Goal: Contribute content

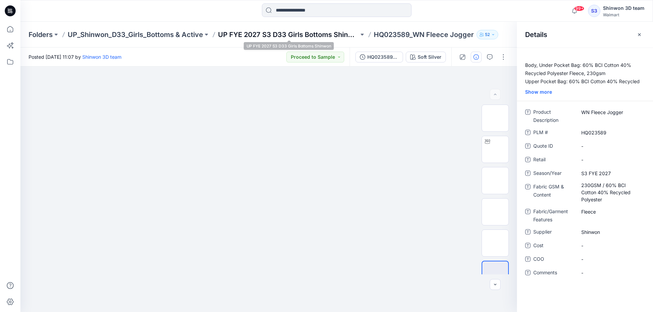
click at [297, 33] on p "UP FYE 2027 S3 D33 Girls Bottoms Shinwon" at bounding box center [288, 35] width 141 height 10
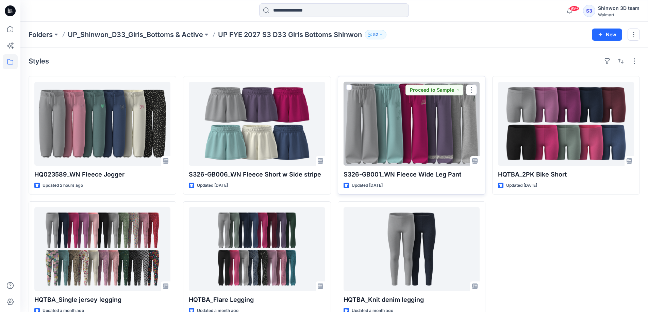
click at [420, 132] on div at bounding box center [411, 124] width 136 height 84
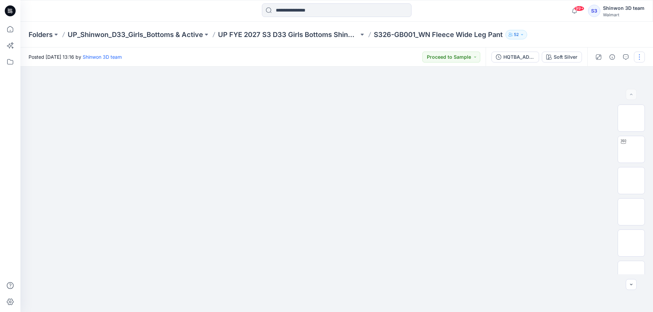
click at [638, 56] on button "button" at bounding box center [639, 57] width 11 height 11
click at [593, 92] on p "Edit" at bounding box center [595, 91] width 8 height 7
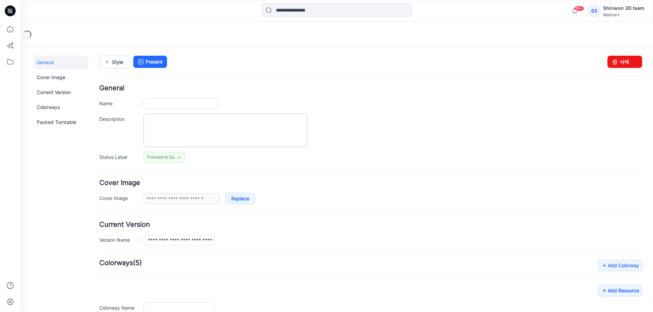
type input "**********"
type textarea "**********"
type input "**********"
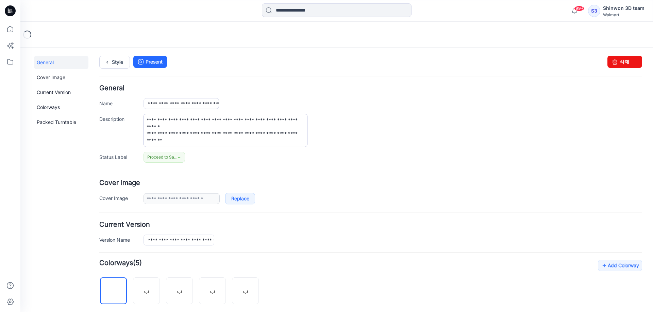
scroll to position [215, 0]
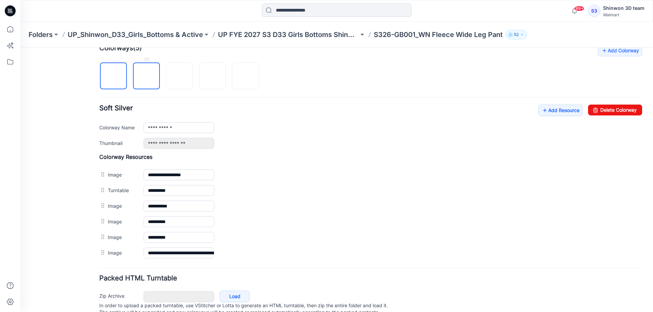
click at [146, 76] on img at bounding box center [146, 76] width 0 height 0
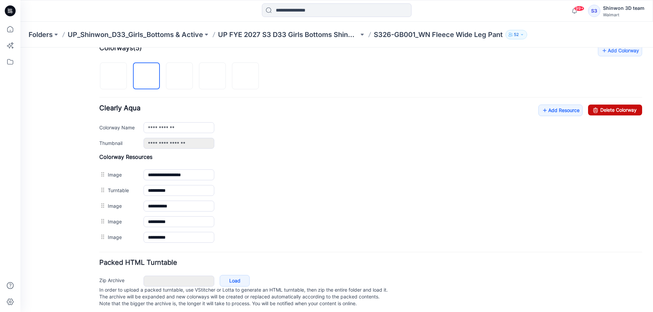
drag, startPoint x: 613, startPoint y: 112, endPoint x: 378, endPoint y: 75, distance: 237.2
click at [613, 112] on link "Delete Colorway" at bounding box center [615, 110] width 54 height 11
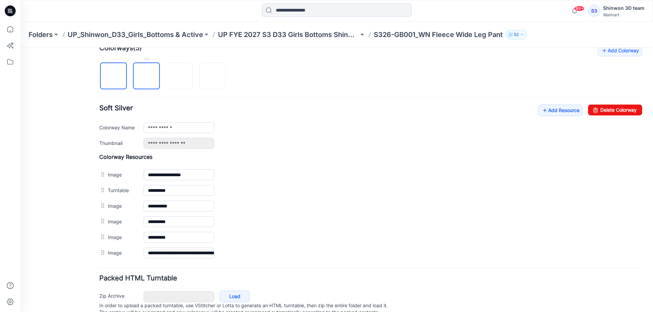
click at [146, 76] on img at bounding box center [146, 76] width 0 height 0
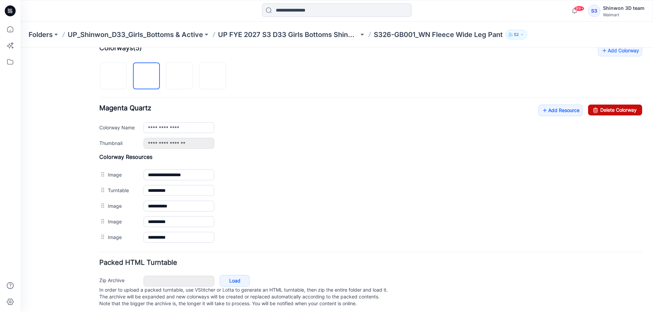
drag, startPoint x: 377, startPoint y: 71, endPoint x: 620, endPoint y: 111, distance: 246.0
click at [620, 111] on link "Delete Colorway" at bounding box center [615, 110] width 54 height 11
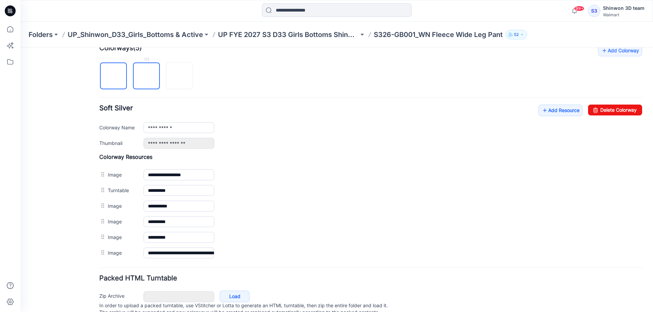
click at [146, 76] on img at bounding box center [146, 76] width 0 height 0
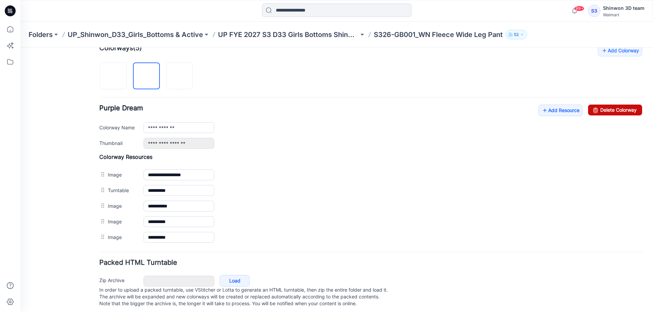
click at [605, 109] on link "Delete Colorway" at bounding box center [615, 110] width 54 height 11
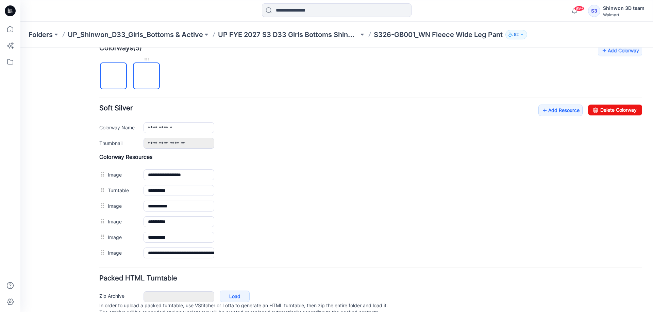
click at [146, 76] on img at bounding box center [146, 76] width 0 height 0
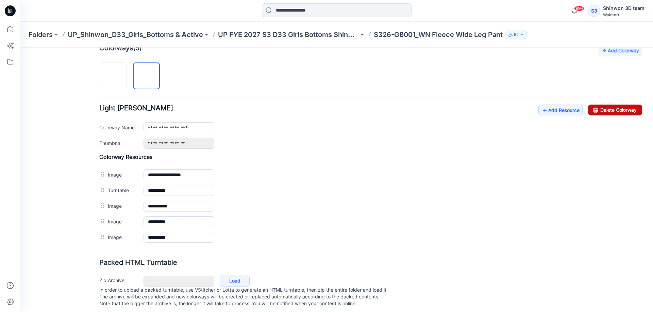
drag, startPoint x: 601, startPoint y: 108, endPoint x: 385, endPoint y: 73, distance: 218.7
click at [601, 108] on link "Delete Colorway" at bounding box center [615, 110] width 54 height 11
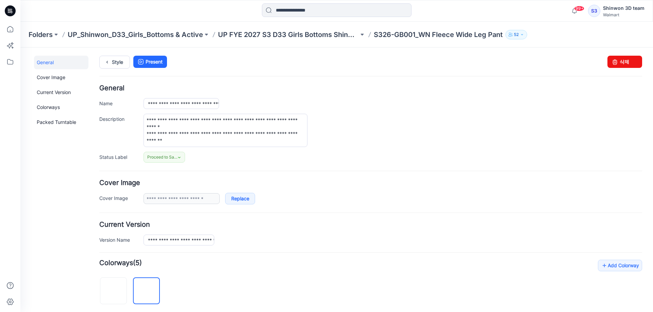
type input "**********"
click at [104, 63] on icon at bounding box center [107, 62] width 10 height 12
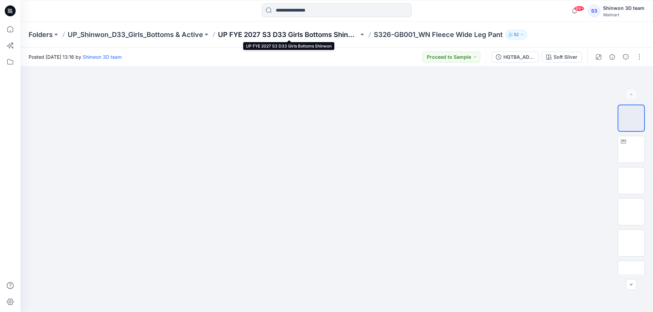
click at [340, 37] on p "UP FYE 2027 S3 D33 Girls Bottoms Shinwon" at bounding box center [288, 35] width 141 height 10
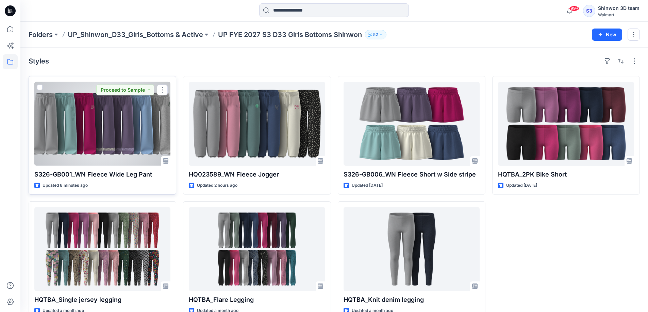
click at [123, 123] on div at bounding box center [102, 124] width 136 height 84
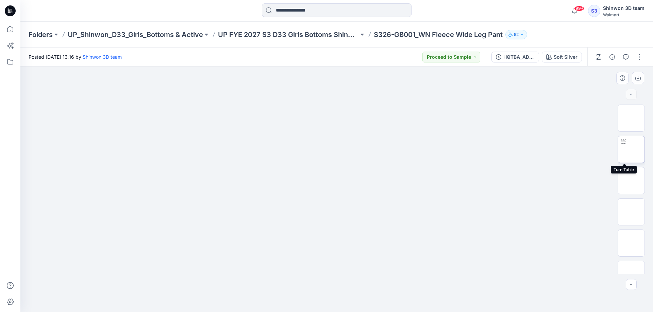
click at [631, 150] on img at bounding box center [631, 150] width 0 height 0
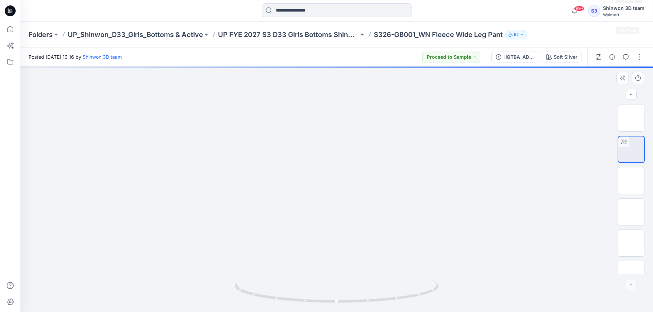
scroll to position [201, 0]
click at [631, 136] on img at bounding box center [631, 136] width 0 height 0
click at [641, 55] on button "button" at bounding box center [639, 57] width 11 height 11
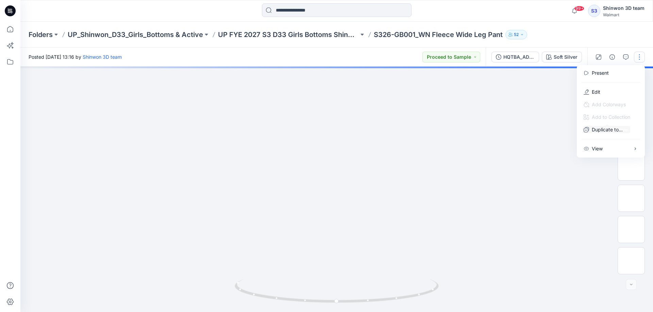
click at [549, 152] on div at bounding box center [336, 190] width 632 height 246
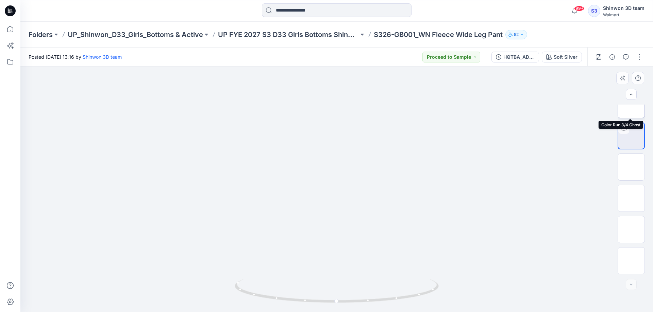
click at [631, 105] on img at bounding box center [631, 105] width 0 height 0
click at [641, 59] on button "button" at bounding box center [639, 57] width 11 height 11
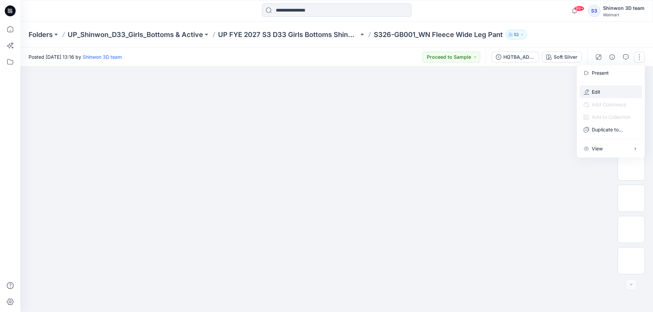
click at [606, 93] on button "Edit" at bounding box center [610, 92] width 63 height 13
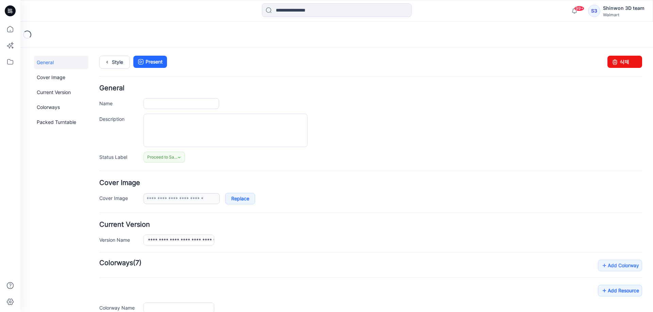
type input "**********"
type textarea "**********"
type input "**********"
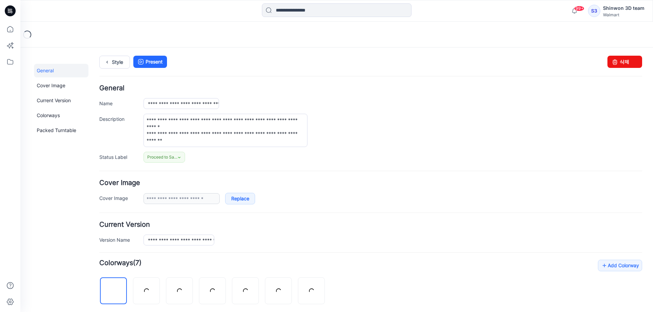
scroll to position [215, 0]
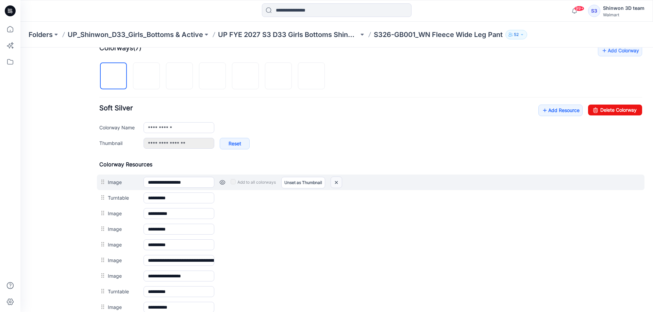
click at [337, 183] on img at bounding box center [336, 182] width 11 height 11
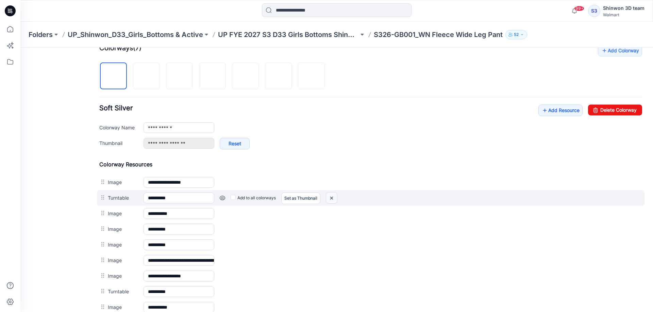
drag, startPoint x: 333, startPoint y: 199, endPoint x: 381, endPoint y: 71, distance: 136.4
click at [333, 199] on img at bounding box center [331, 198] width 11 height 11
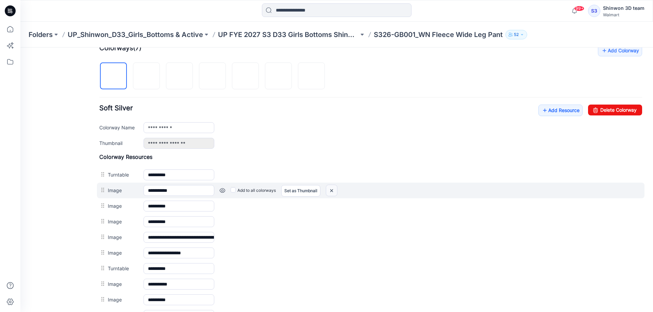
drag, startPoint x: 332, startPoint y: 193, endPoint x: 383, endPoint y: 73, distance: 130.3
click at [332, 193] on img at bounding box center [331, 190] width 11 height 11
drag, startPoint x: 332, startPoint y: 191, endPoint x: 384, endPoint y: 68, distance: 132.7
click at [332, 191] on img at bounding box center [331, 190] width 11 height 11
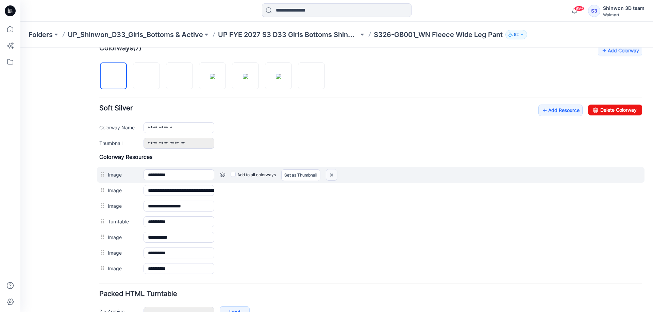
drag, startPoint x: 336, startPoint y: 175, endPoint x: 382, endPoint y: 72, distance: 113.1
click at [336, 175] on img at bounding box center [331, 175] width 11 height 11
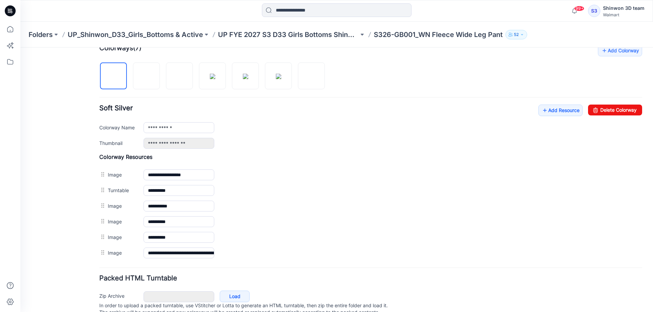
scroll to position [0, 0]
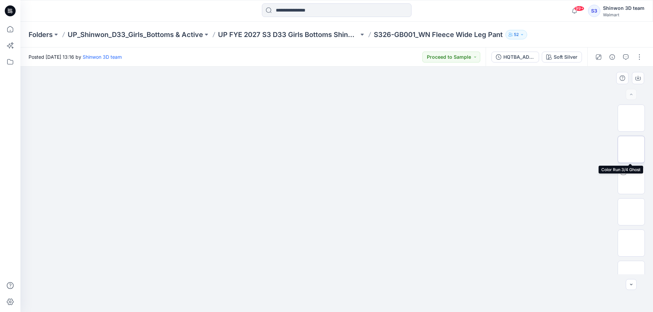
click at [631, 150] on img at bounding box center [631, 150] width 0 height 0
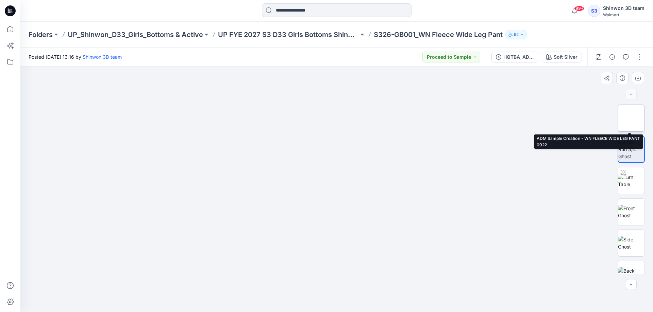
click at [631, 118] on img at bounding box center [631, 118] width 0 height 0
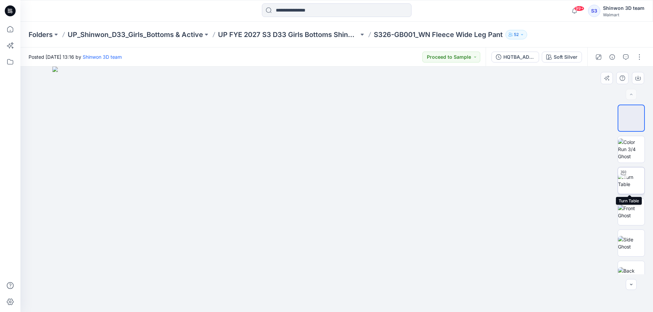
click at [631, 178] on img at bounding box center [631, 181] width 27 height 14
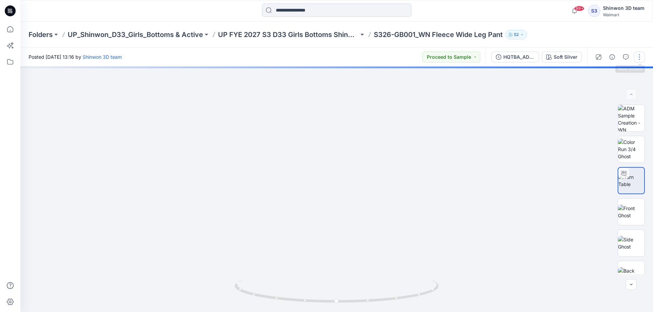
click at [637, 57] on button "button" at bounding box center [639, 57] width 11 height 11
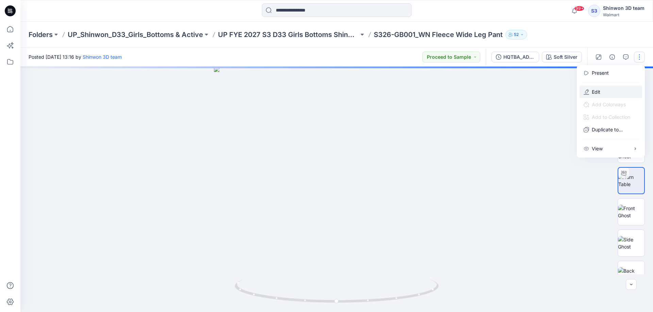
click at [604, 92] on button "Edit" at bounding box center [610, 92] width 63 height 13
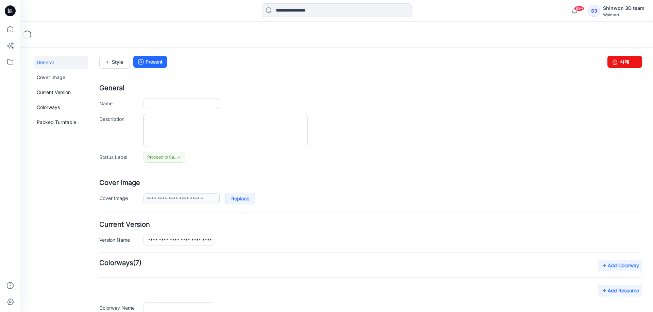
type input "**********"
type textarea "**********"
type input "**********"
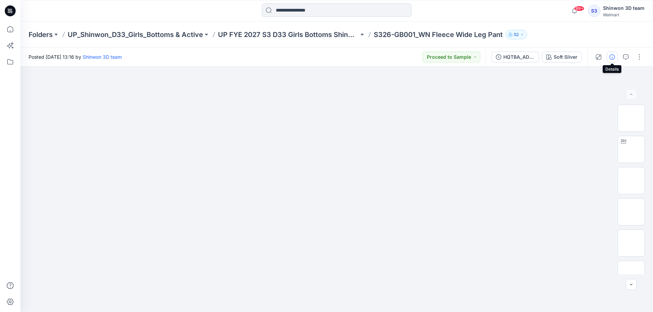
click at [608, 56] on button "button" at bounding box center [611, 57] width 11 height 11
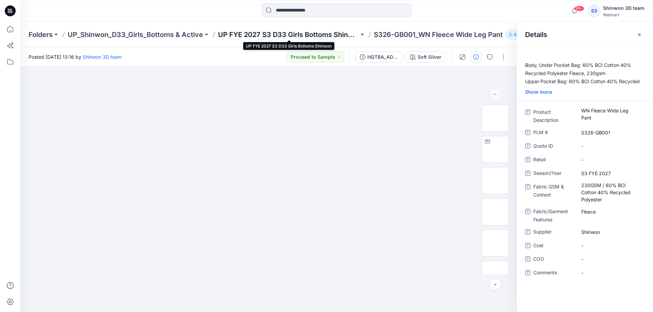
click at [289, 33] on p "UP FYE 2027 S3 D33 Girls Bottoms Shinwon" at bounding box center [288, 35] width 141 height 10
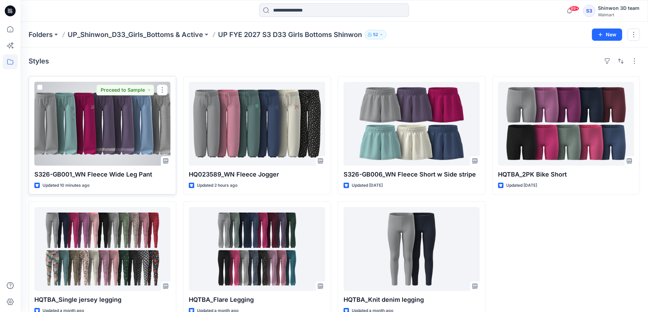
click at [124, 122] on div at bounding box center [102, 124] width 136 height 84
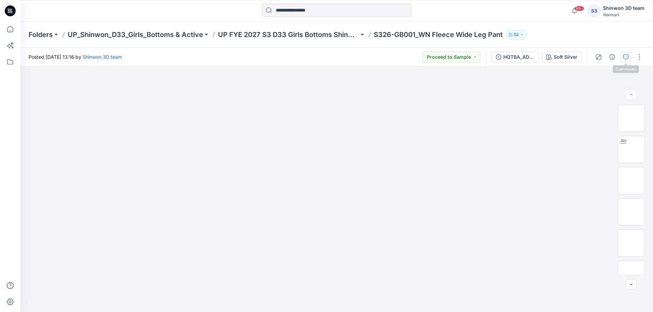
click at [625, 56] on icon "button" at bounding box center [625, 56] width 5 height 5
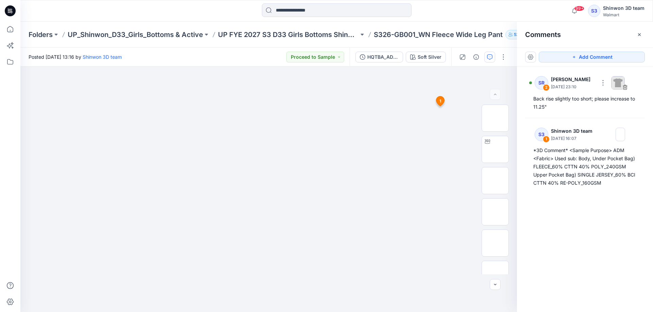
click at [559, 230] on div "SR 2 Syed Rasul September 23, 2025 23:10 Back rise slightly too short; please i…" at bounding box center [585, 177] width 136 height 221
click at [563, 265] on div "SR 2 Syed Rasul September 23, 2025 23:10 Back rise slightly too short; please i…" at bounding box center [585, 177] width 136 height 221
drag, startPoint x: 641, startPoint y: 35, endPoint x: 637, endPoint y: 36, distance: 3.5
click at [641, 35] on icon "button" at bounding box center [638, 34] width 5 height 5
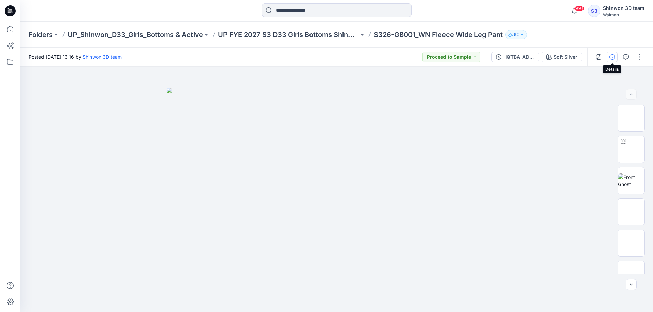
click at [613, 57] on icon "button" at bounding box center [611, 56] width 5 height 5
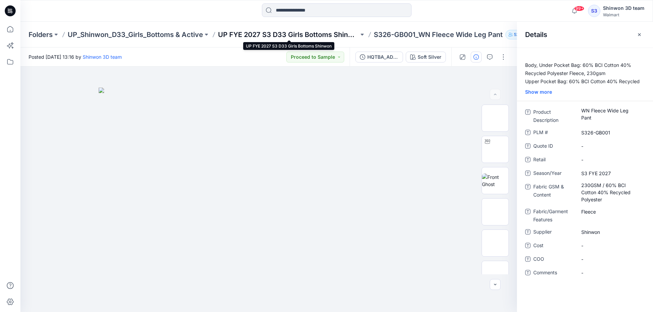
click at [290, 34] on p "UP FYE 2027 S3 D33 Girls Bottoms Shinwon" at bounding box center [288, 35] width 141 height 10
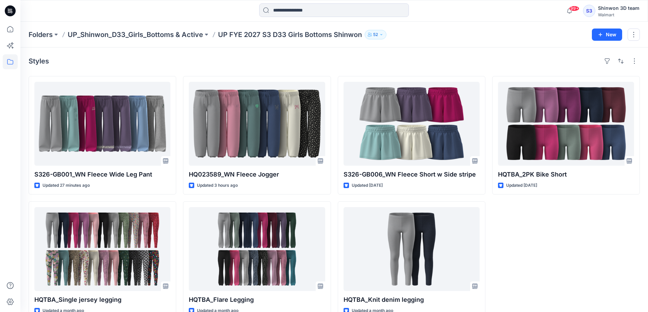
click at [337, 57] on div "Styles" at bounding box center [334, 61] width 611 height 11
click at [14, 30] on icon at bounding box center [10, 29] width 15 height 15
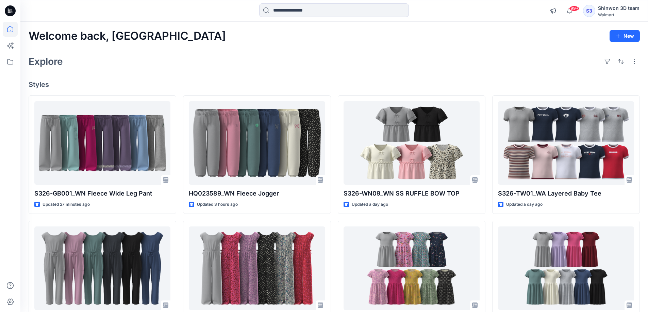
click at [3, 22] on link at bounding box center [10, 29] width 15 height 15
